Goal: Information Seeking & Learning: Learn about a topic

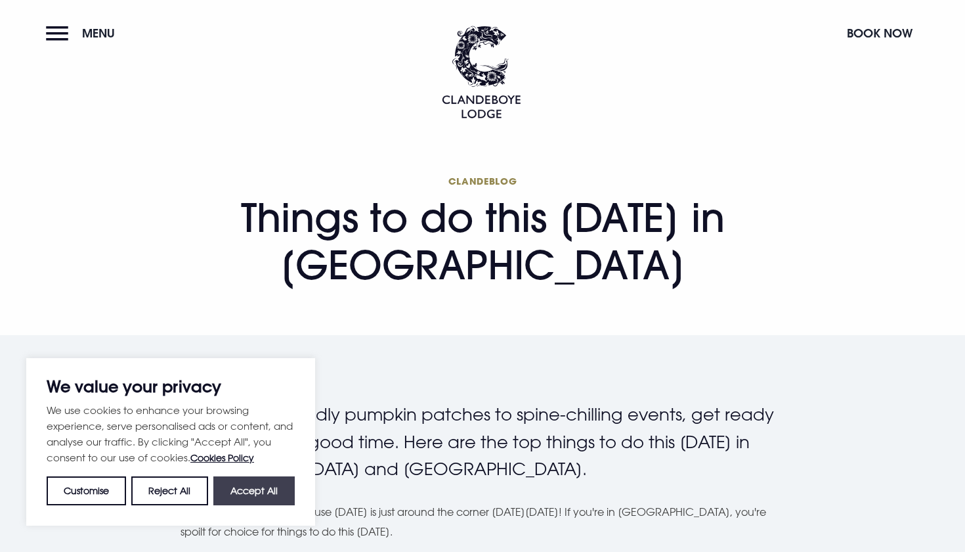
click at [238, 478] on button "Accept All" at bounding box center [253, 490] width 81 height 29
checkbox input "true"
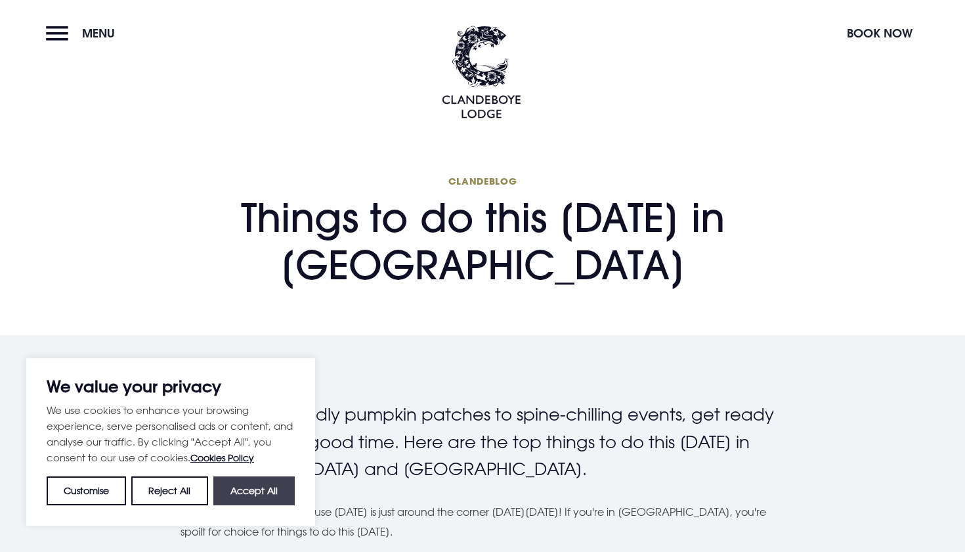
checkbox input "true"
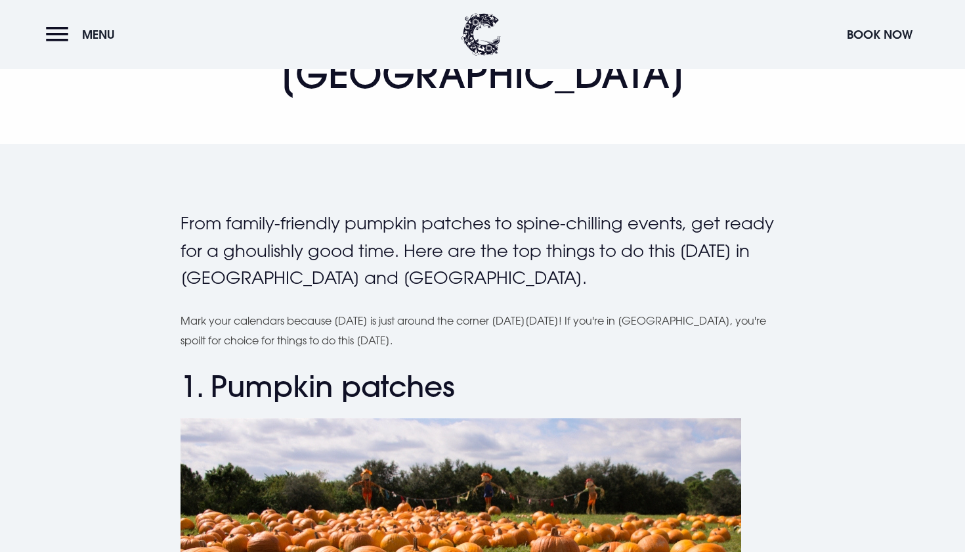
scroll to position [700, 0]
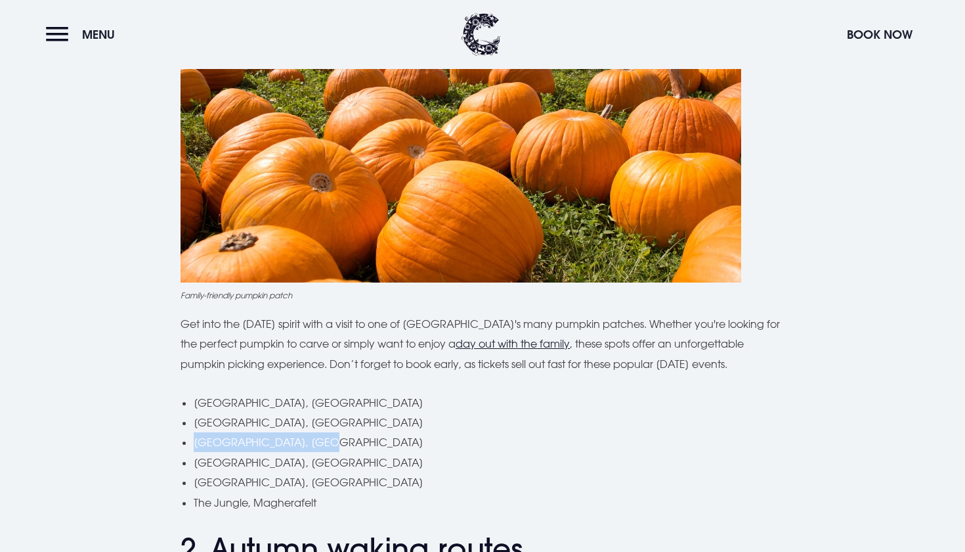
drag, startPoint x: 195, startPoint y: 439, endPoint x: 322, endPoint y: 439, distance: 127.4
click at [323, 439] on li "[GEOGRAPHIC_DATA], [GEOGRAPHIC_DATA]" at bounding box center [489, 442] width 591 height 20
copy li "[GEOGRAPHIC_DATA],"
click at [345, 452] on li "[GEOGRAPHIC_DATA], [GEOGRAPHIC_DATA]" at bounding box center [489, 462] width 591 height 20
drag, startPoint x: 317, startPoint y: 338, endPoint x: 194, endPoint y: 334, distance: 122.2
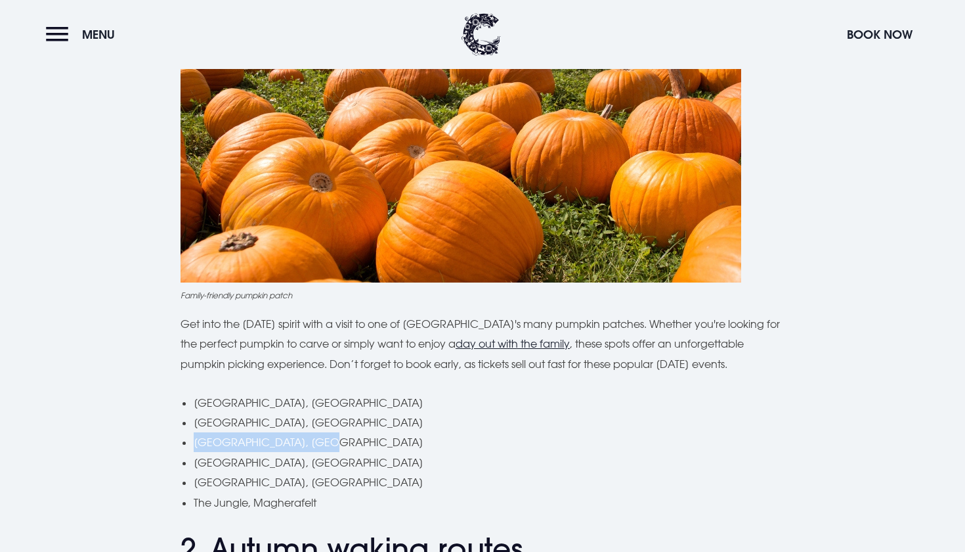
click at [194, 452] on li "[GEOGRAPHIC_DATA], [GEOGRAPHIC_DATA]" at bounding box center [489, 462] width 591 height 20
copy li "[GEOGRAPHIC_DATA],"
drag, startPoint x: 323, startPoint y: 355, endPoint x: 193, endPoint y: 353, distance: 130.0
copy li "[GEOGRAPHIC_DATA],"
